Goal: Task Accomplishment & Management: Complete application form

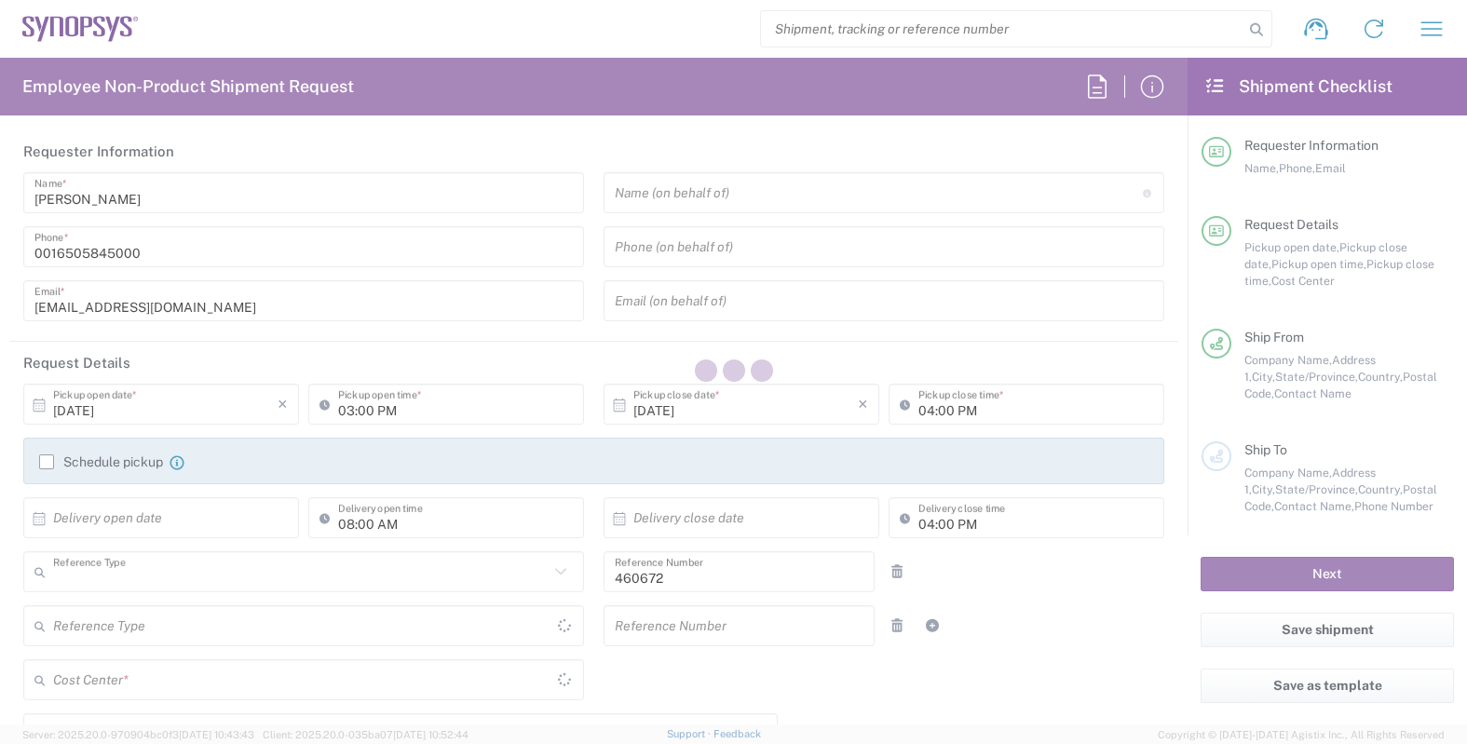
type input "Department"
type input "United States"
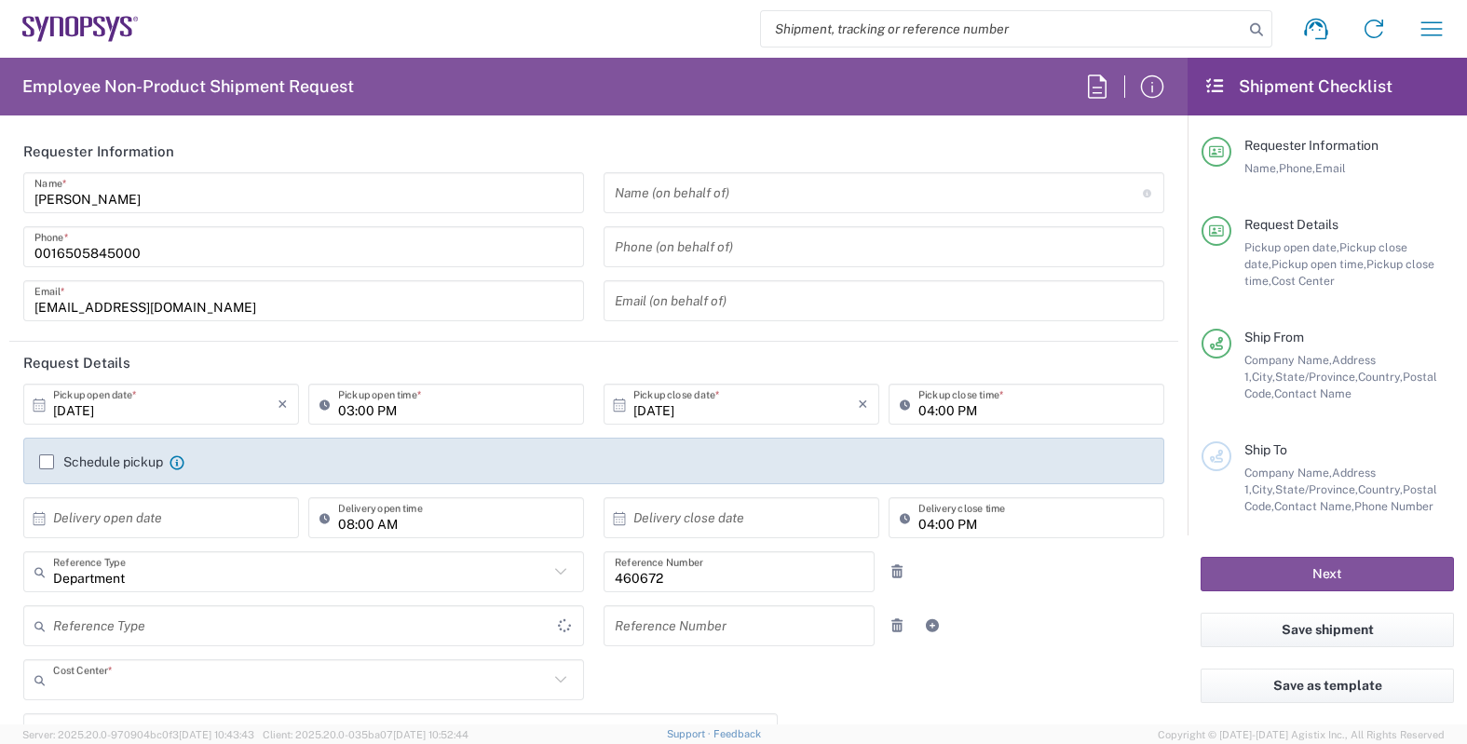
type input "US01, FIN, Distri 460672"
type input "California"
type input "United States"
type input "Delivered at Place"
type input "Headquarters USSV"
